Goal: Information Seeking & Learning: Learn about a topic

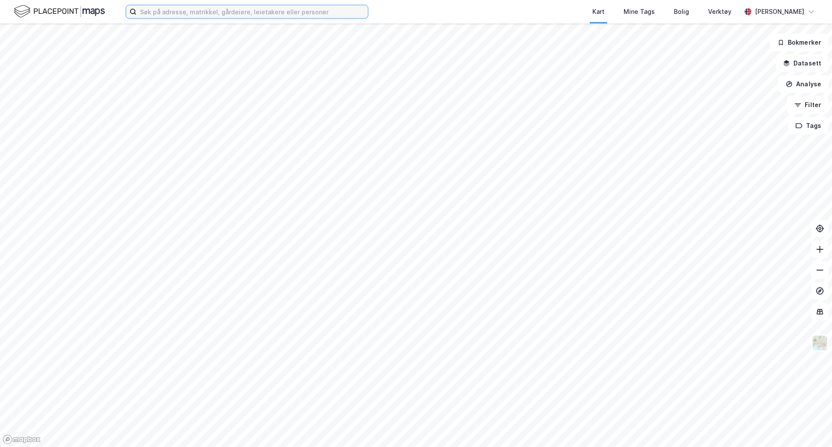
click at [186, 13] on input at bounding box center [251, 11] width 231 height 13
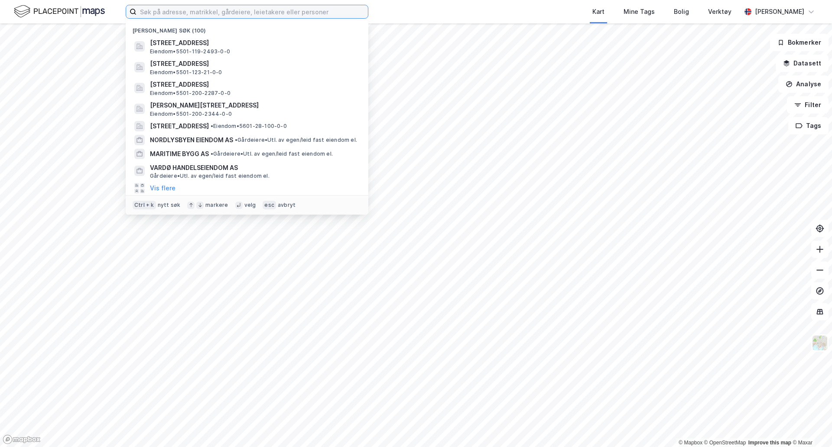
paste input "289/6"
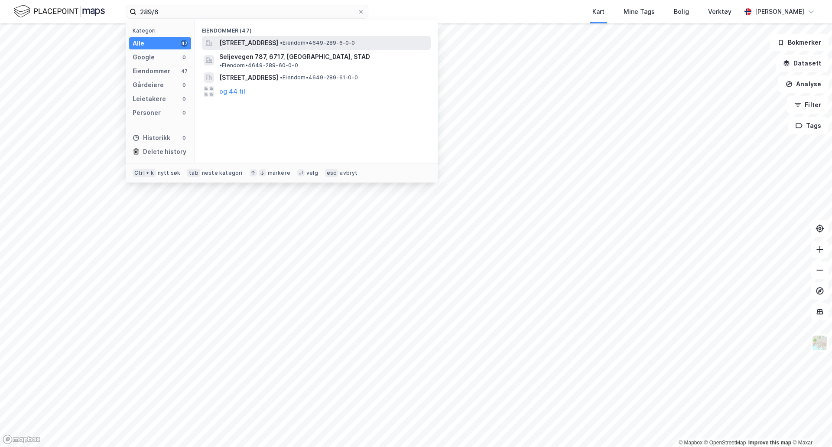
click at [278, 40] on span "[STREET_ADDRESS]" at bounding box center [248, 43] width 59 height 10
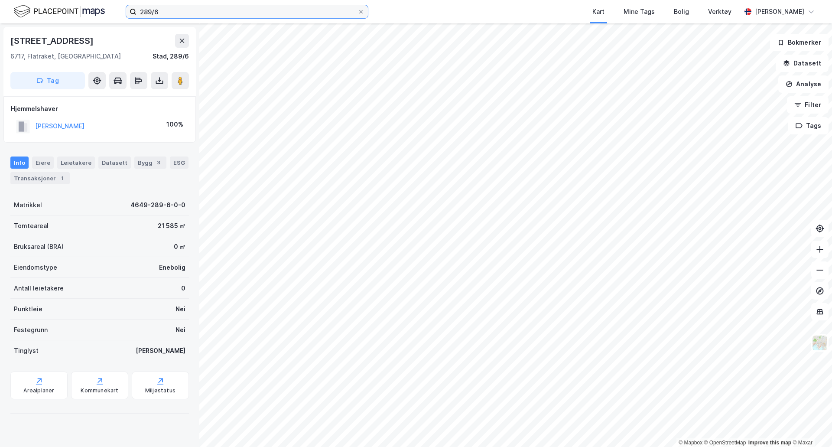
click at [216, 13] on input "289/6" at bounding box center [246, 11] width 221 height 13
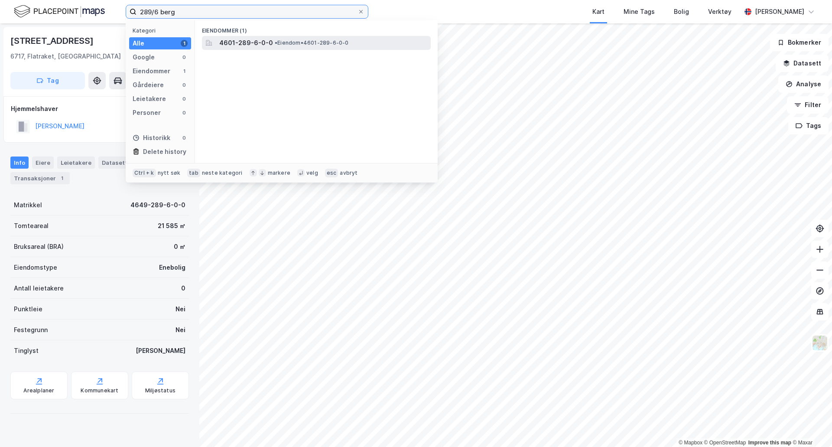
type input "289/6 berg"
click at [316, 43] on span "• Eiendom • 4601-289-6-0-0" at bounding box center [312, 42] width 74 height 7
